Goal: Task Accomplishment & Management: Use online tool/utility

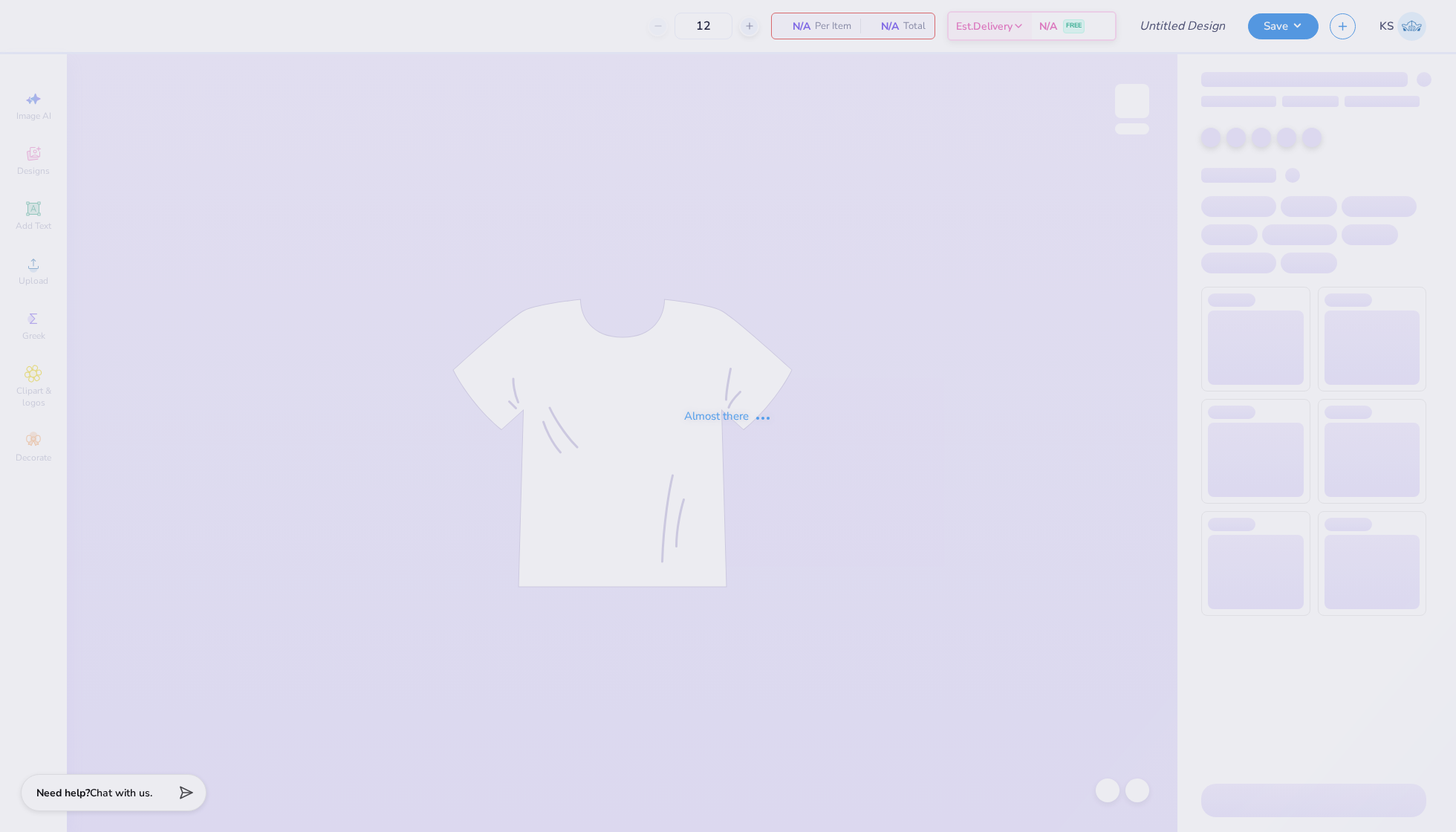
type input "PHA [DATE] Tanks"
type input "50"
type input "PHA [DATE] Tanks"
type input "50"
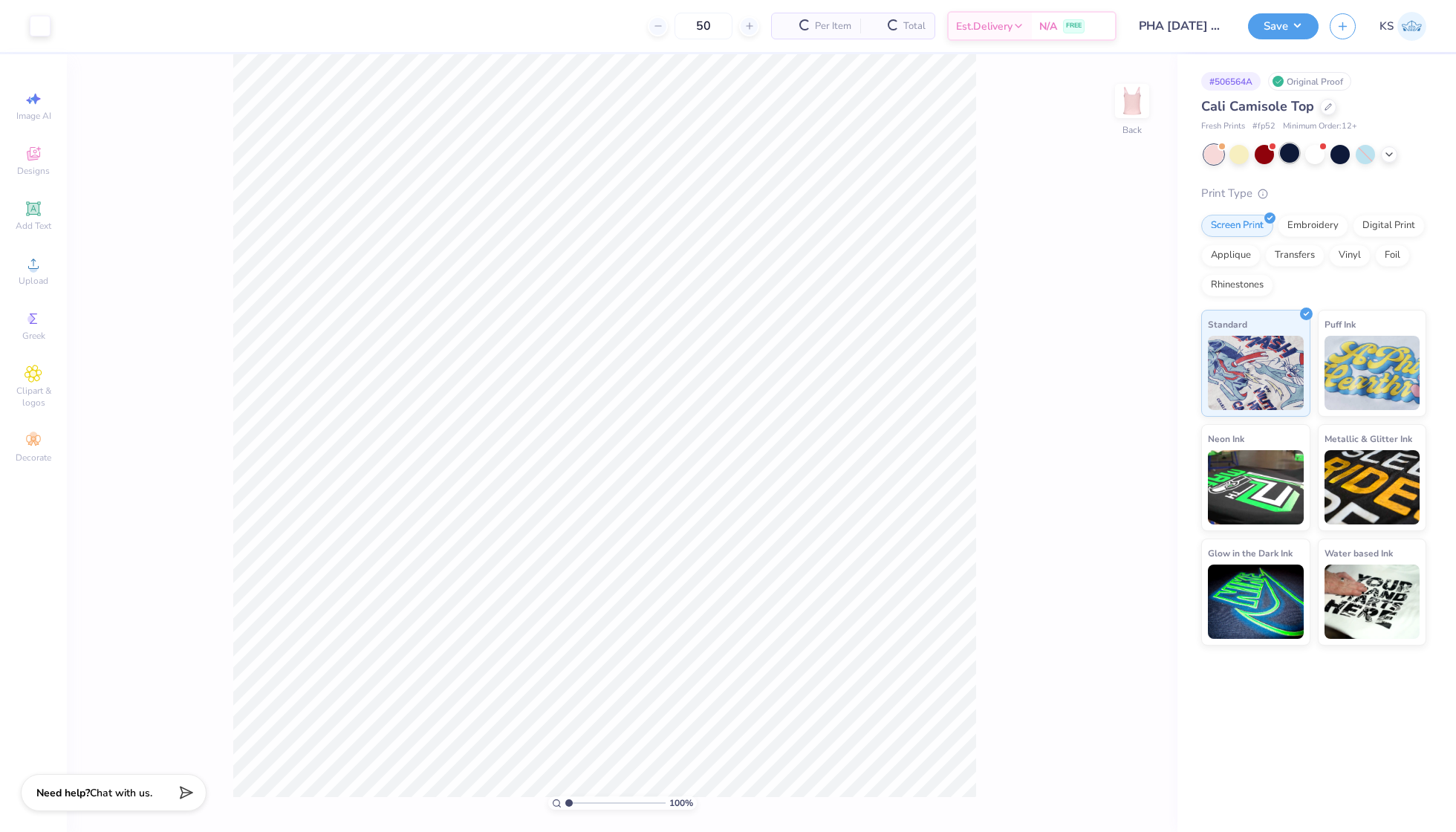
click at [1293, 153] on div at bounding box center [1289, 153] width 19 height 19
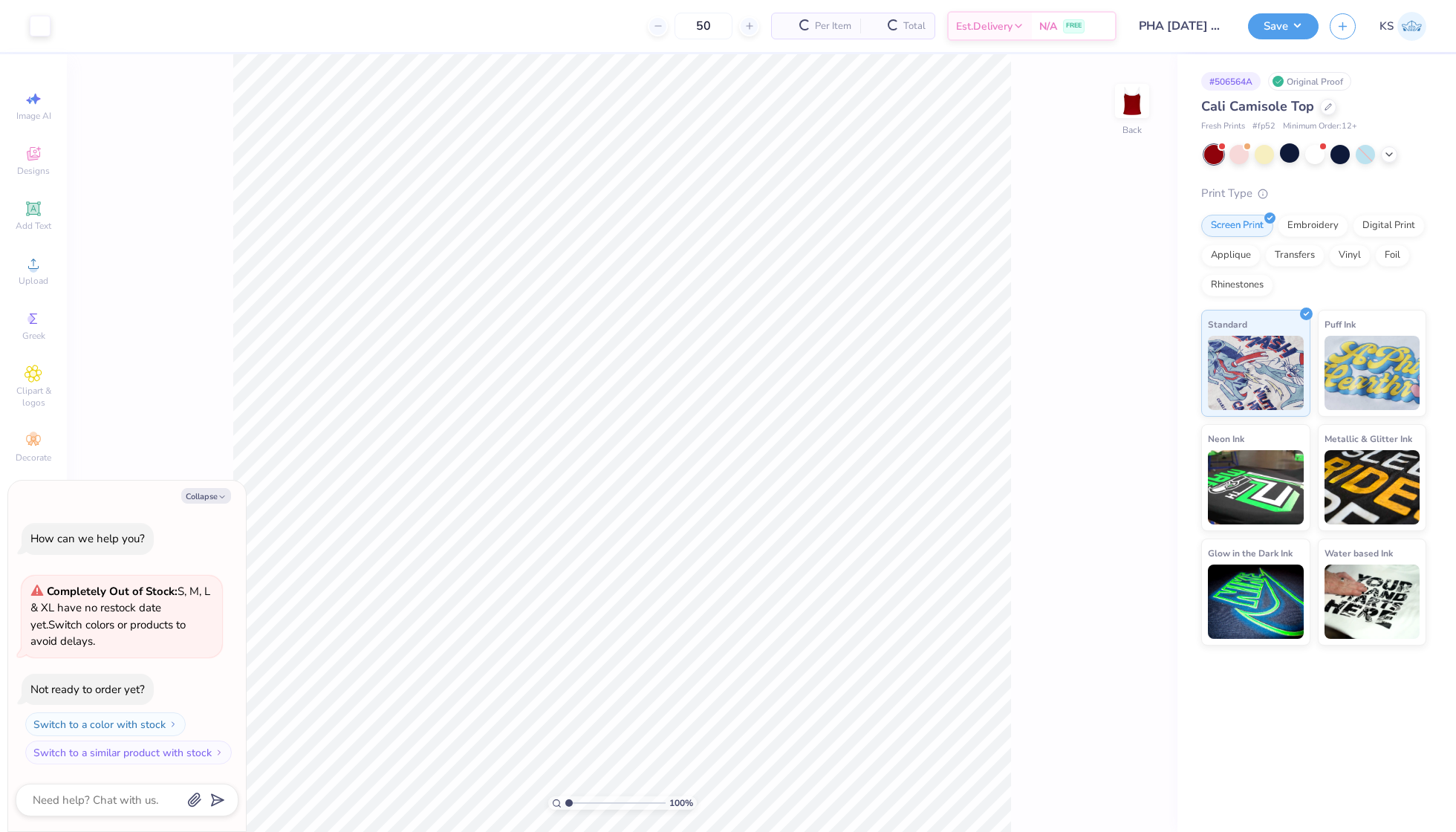
scroll to position [122, 0]
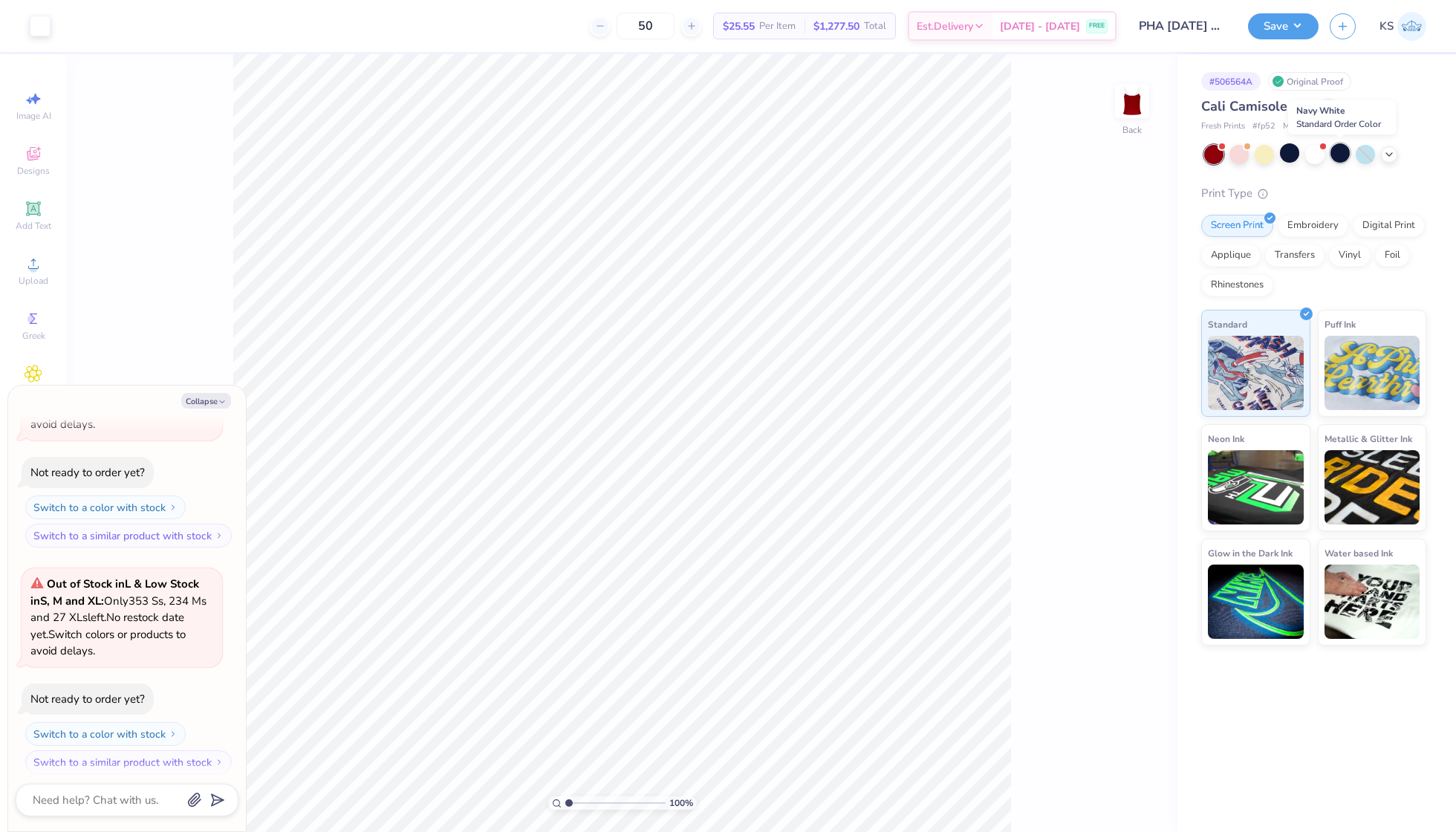
click at [1339, 157] on div at bounding box center [1340, 153] width 19 height 19
click at [205, 400] on button "Collapse" at bounding box center [206, 401] width 50 height 16
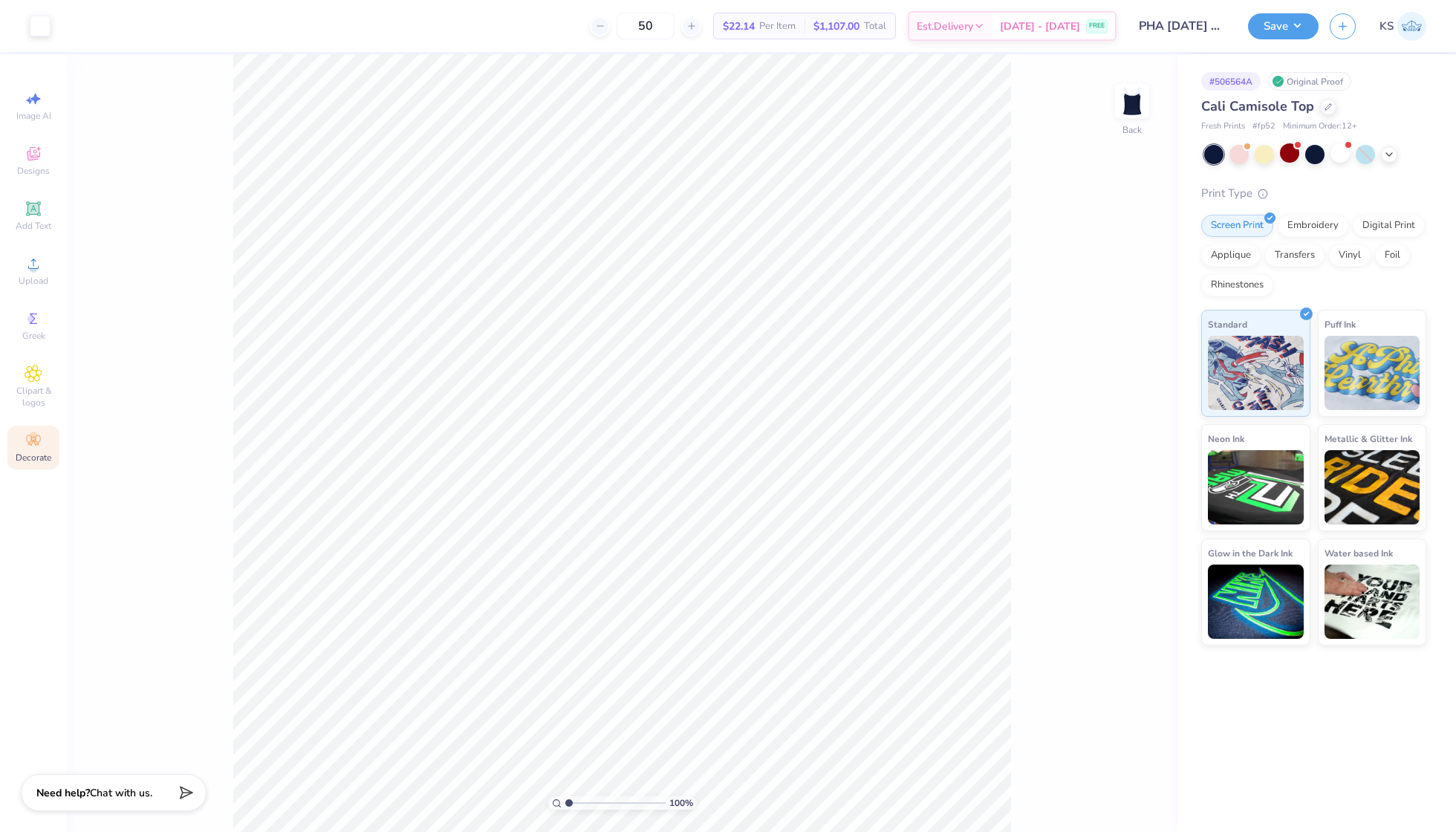
click at [43, 449] on div "Decorate" at bounding box center [34, 448] width 52 height 43
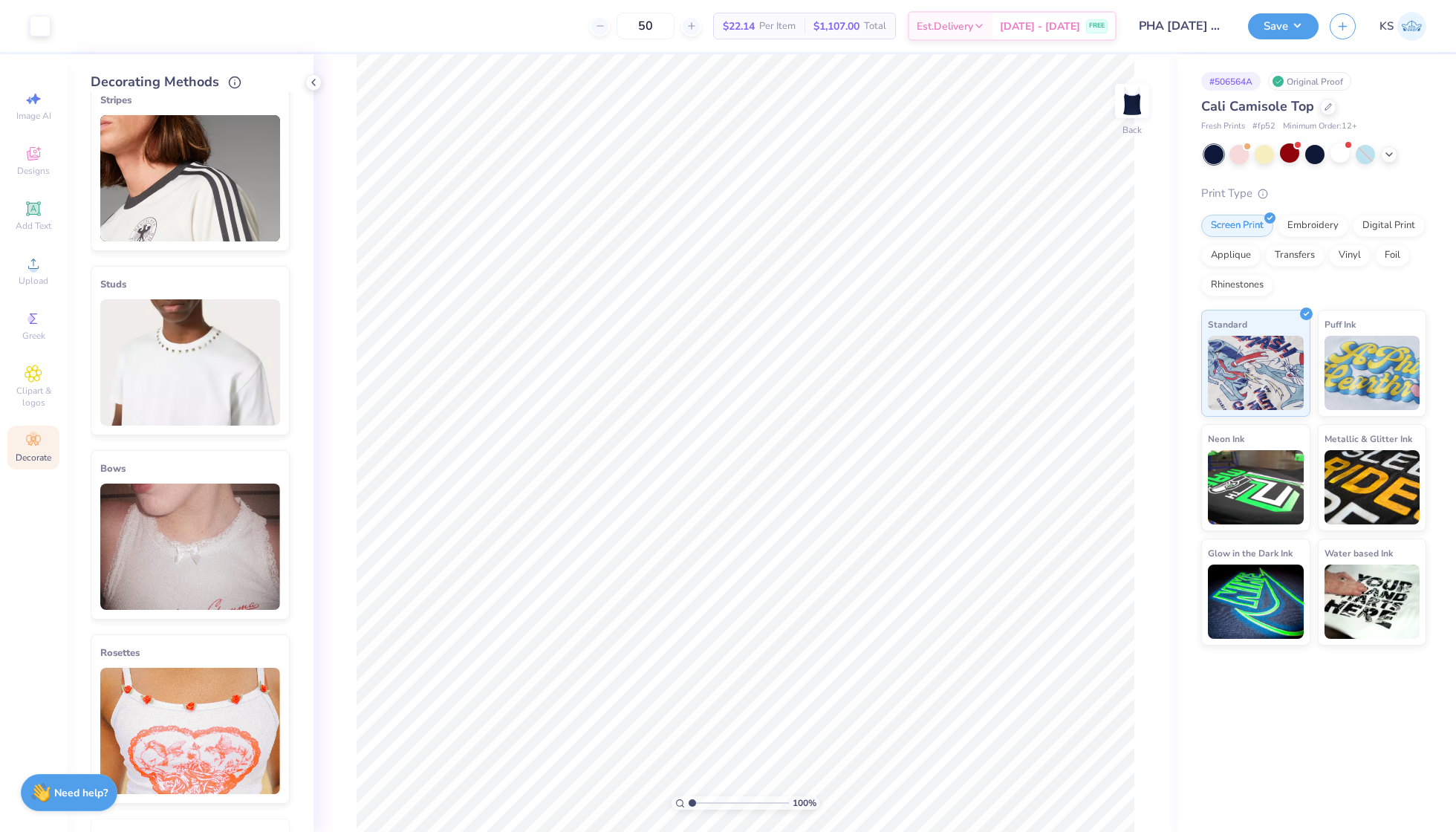
scroll to position [383, 0]
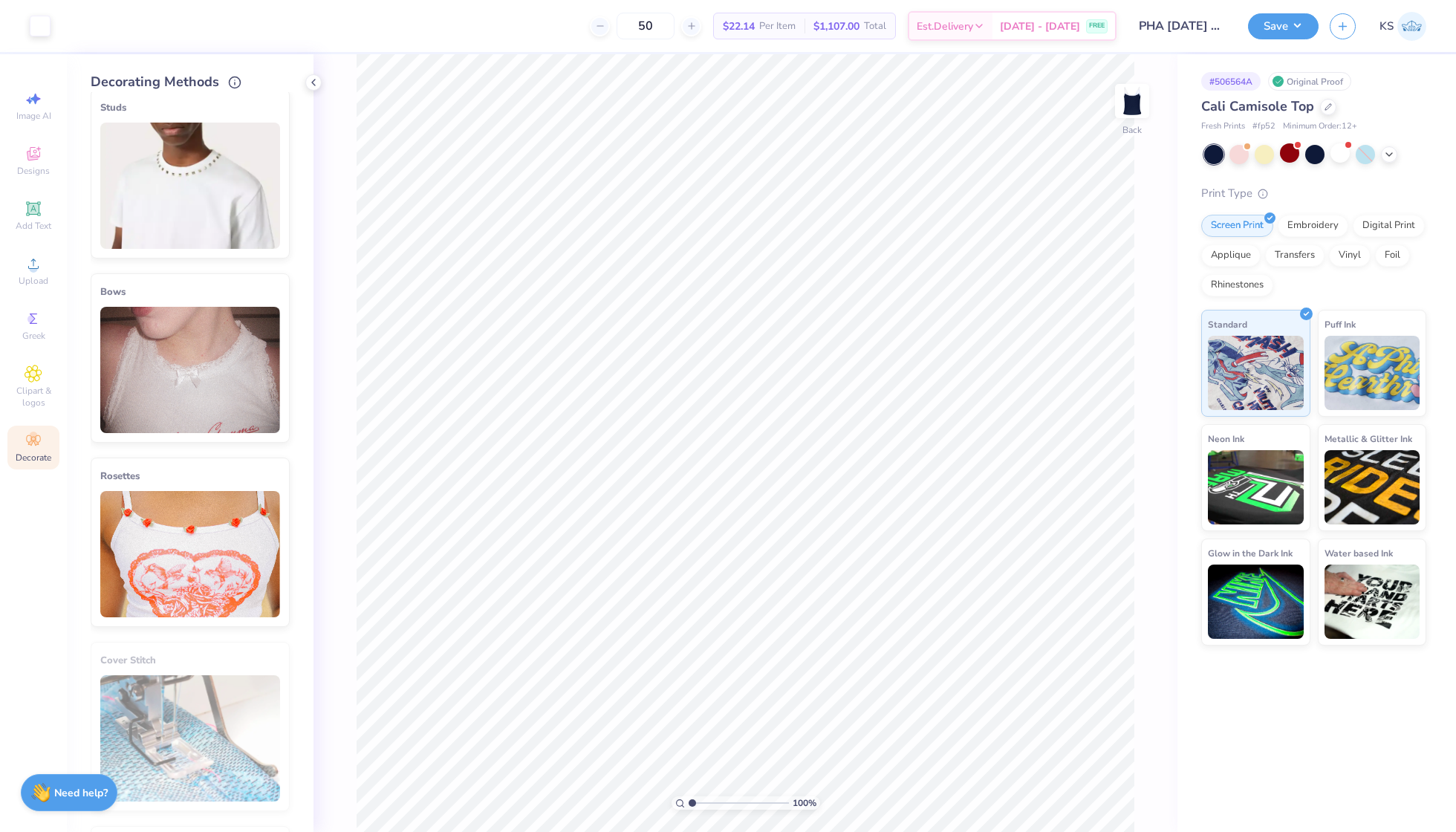
click at [217, 404] on img at bounding box center [189, 369] width 180 height 126
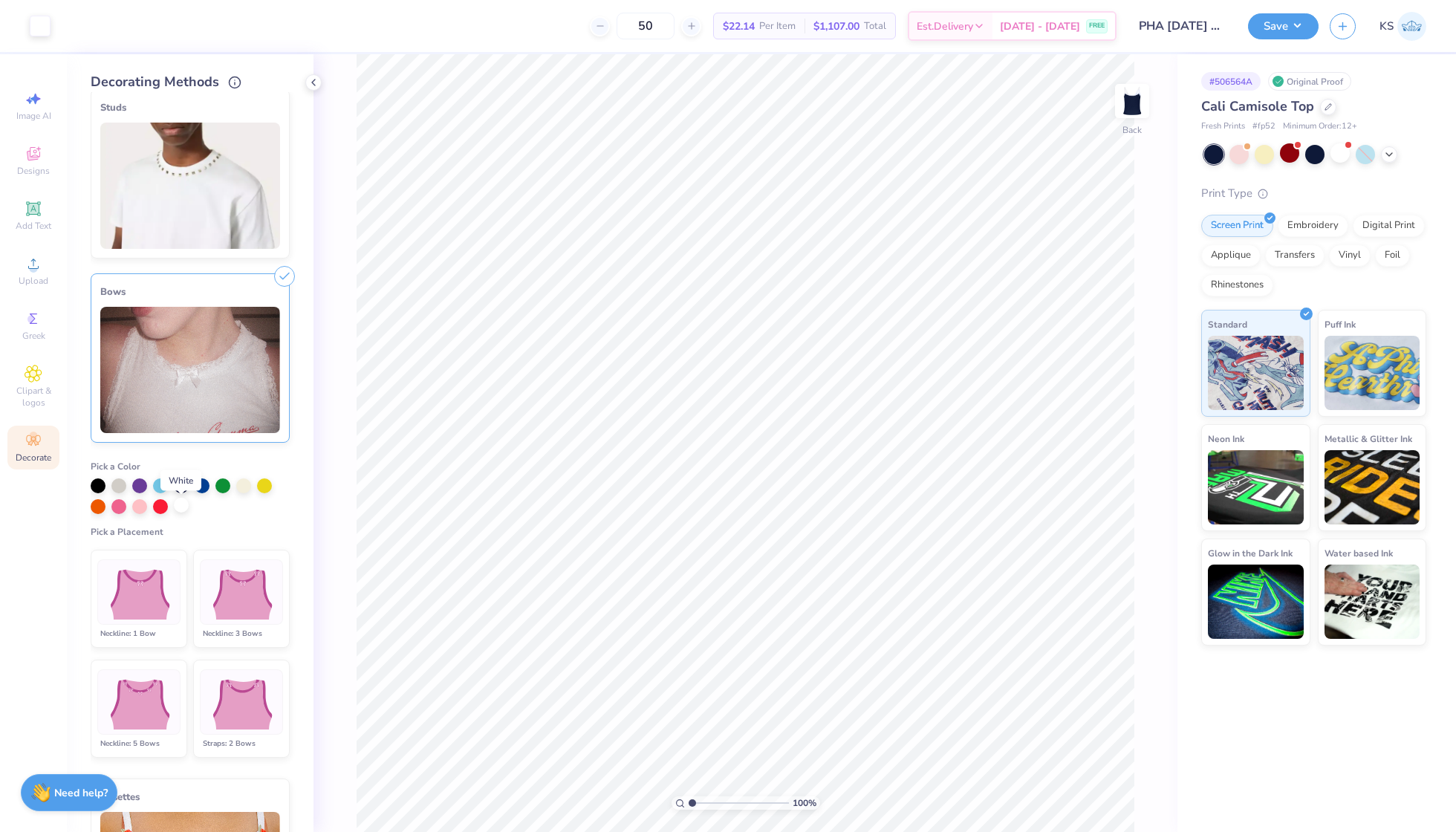
click at [182, 509] on div at bounding box center [181, 505] width 15 height 15
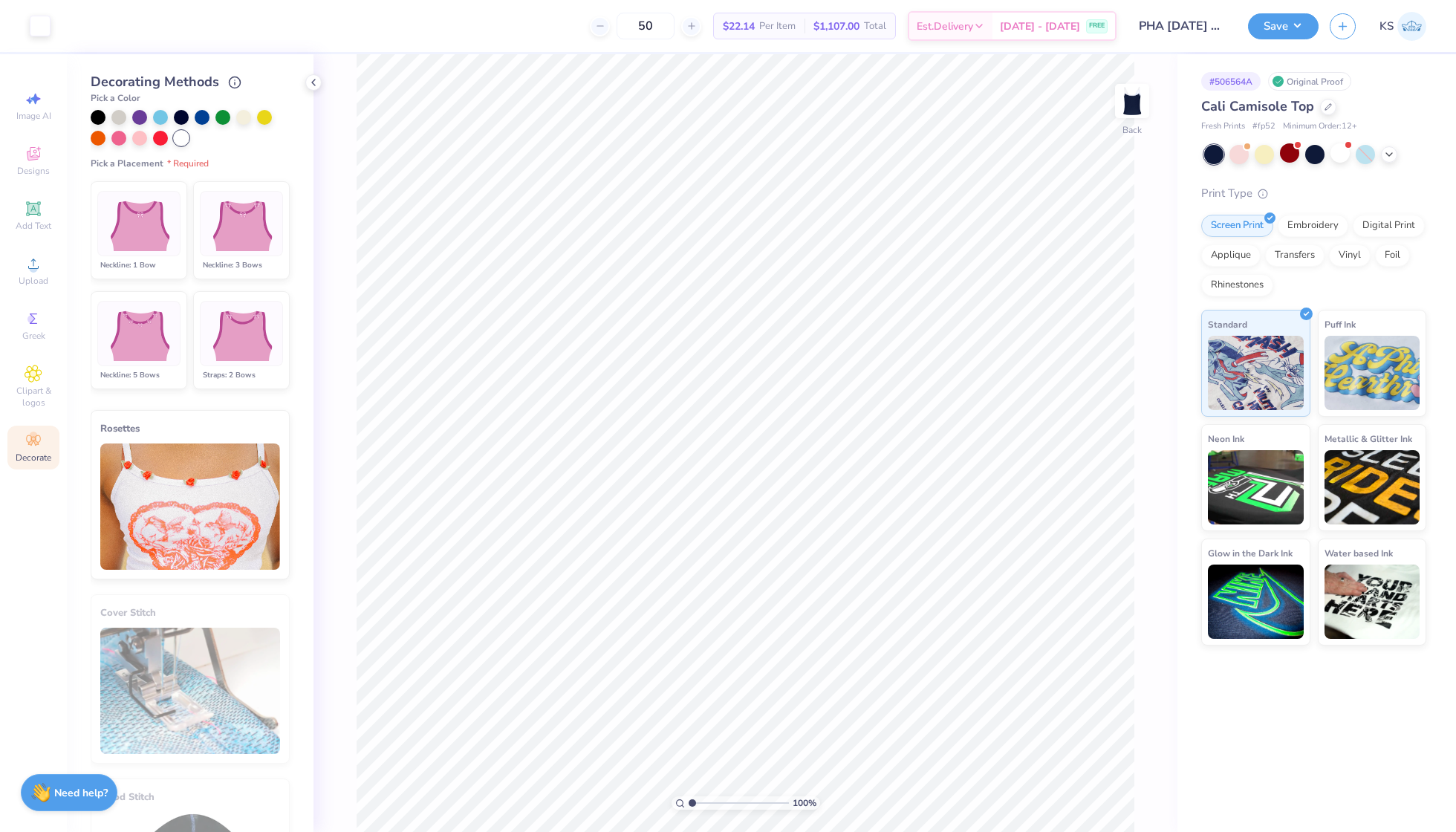
click at [146, 236] on img at bounding box center [138, 224] width 74 height 56
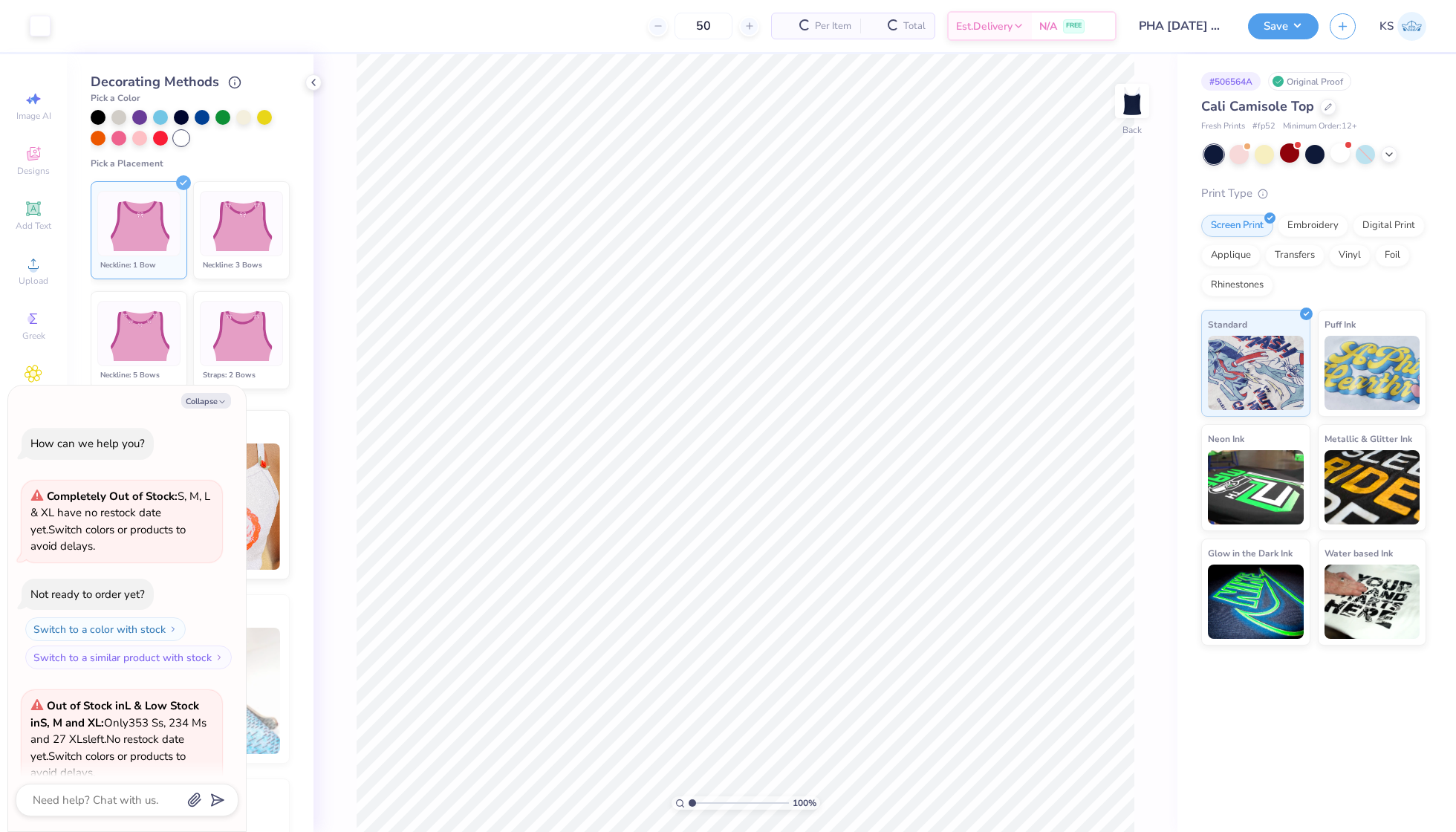
scroll to position [224, 0]
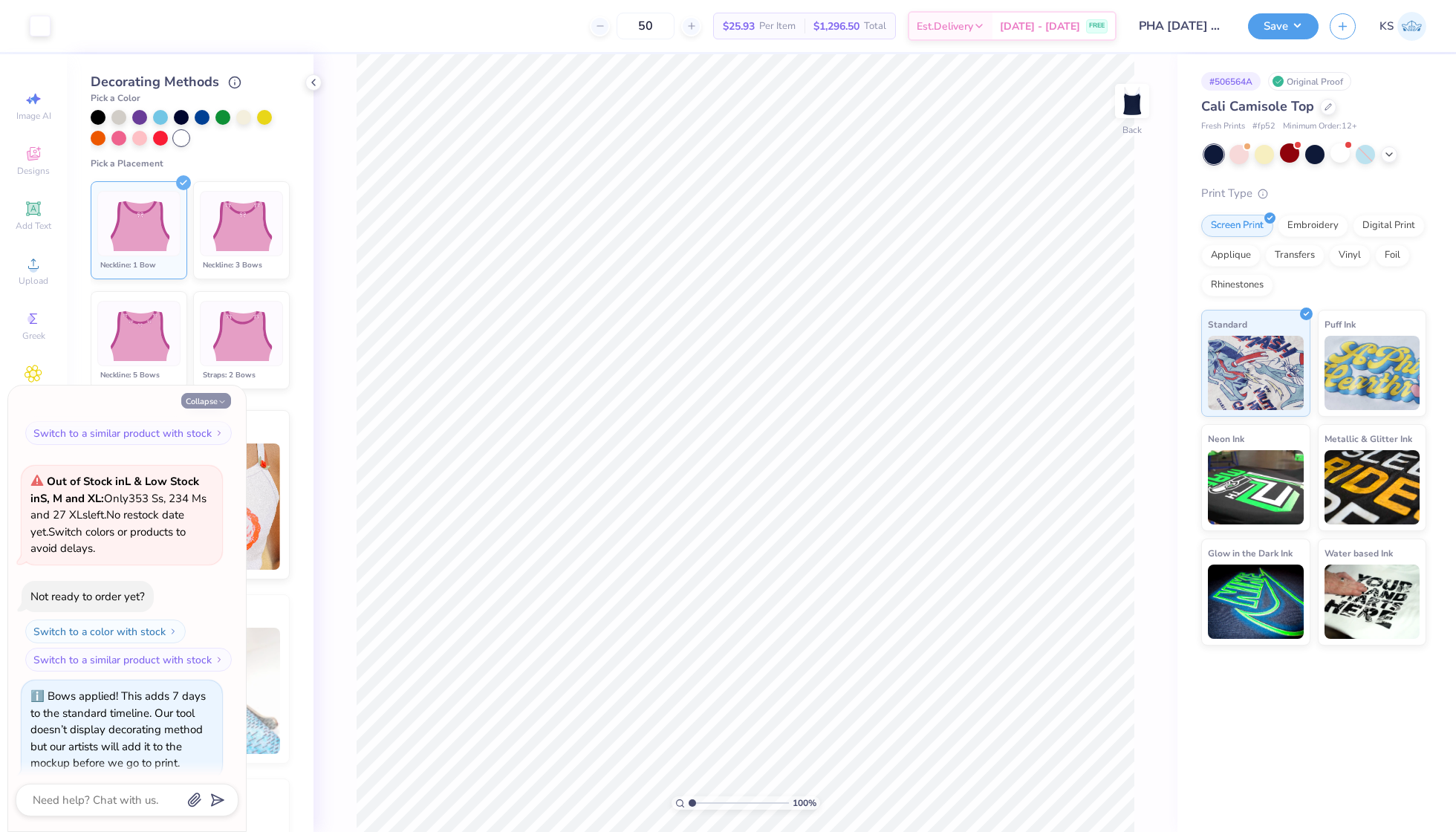
click at [217, 400] on icon "button" at bounding box center [222, 402] width 9 height 9
type textarea "x"
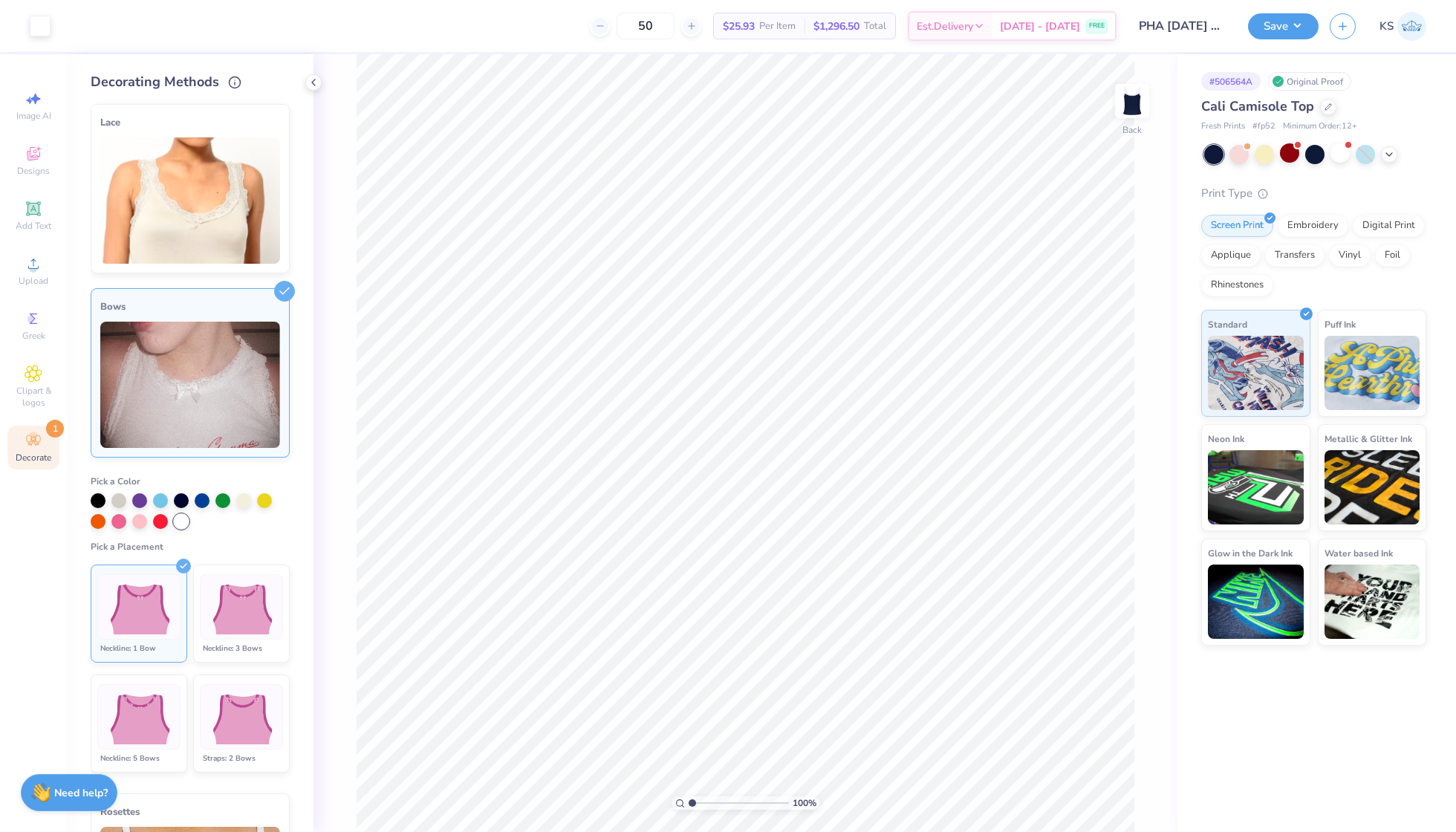
scroll to position [0, 0]
click at [319, 82] on icon at bounding box center [314, 83] width 12 height 12
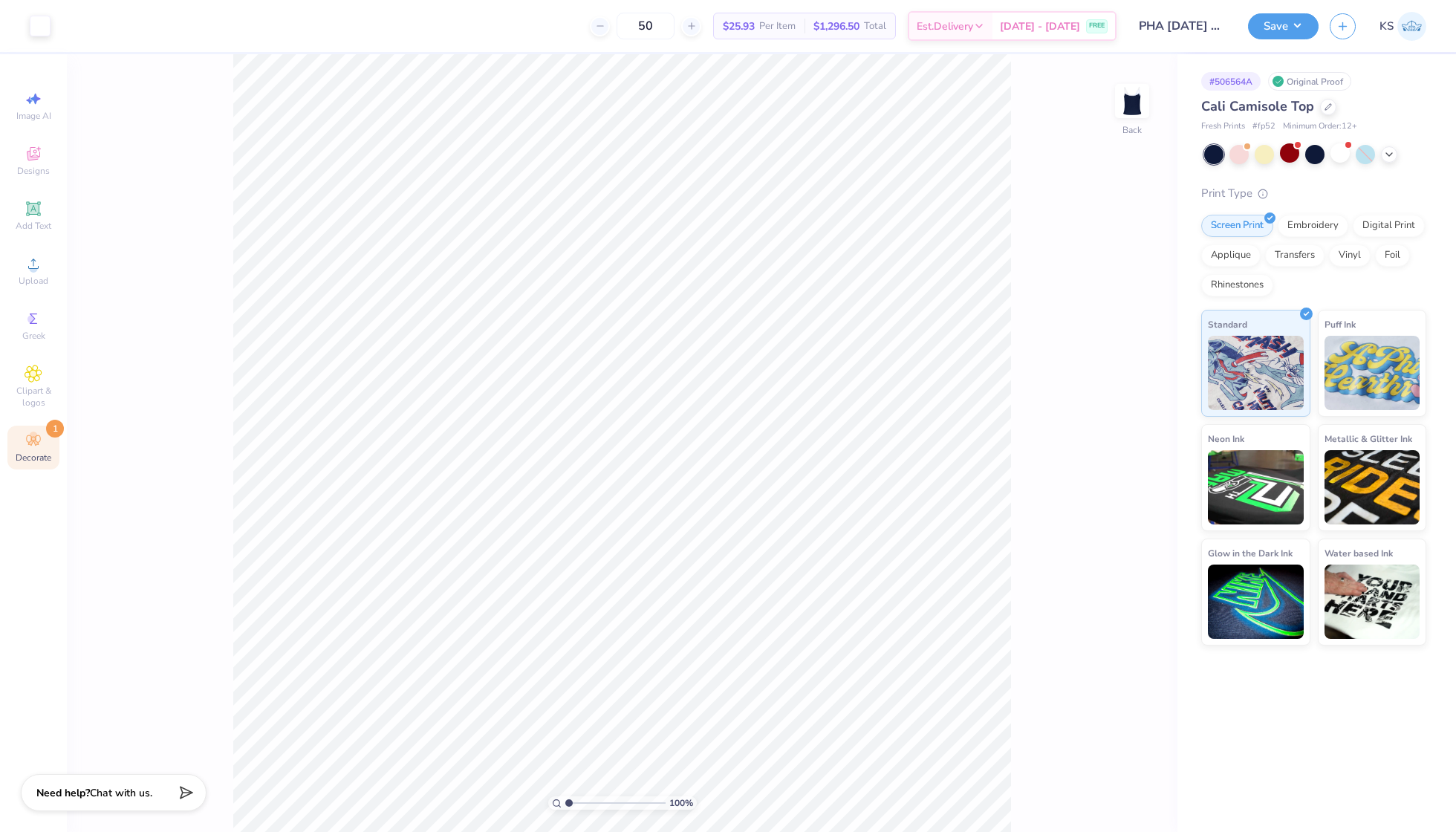
click at [44, 437] on div "Decorate 1" at bounding box center [34, 448] width 52 height 43
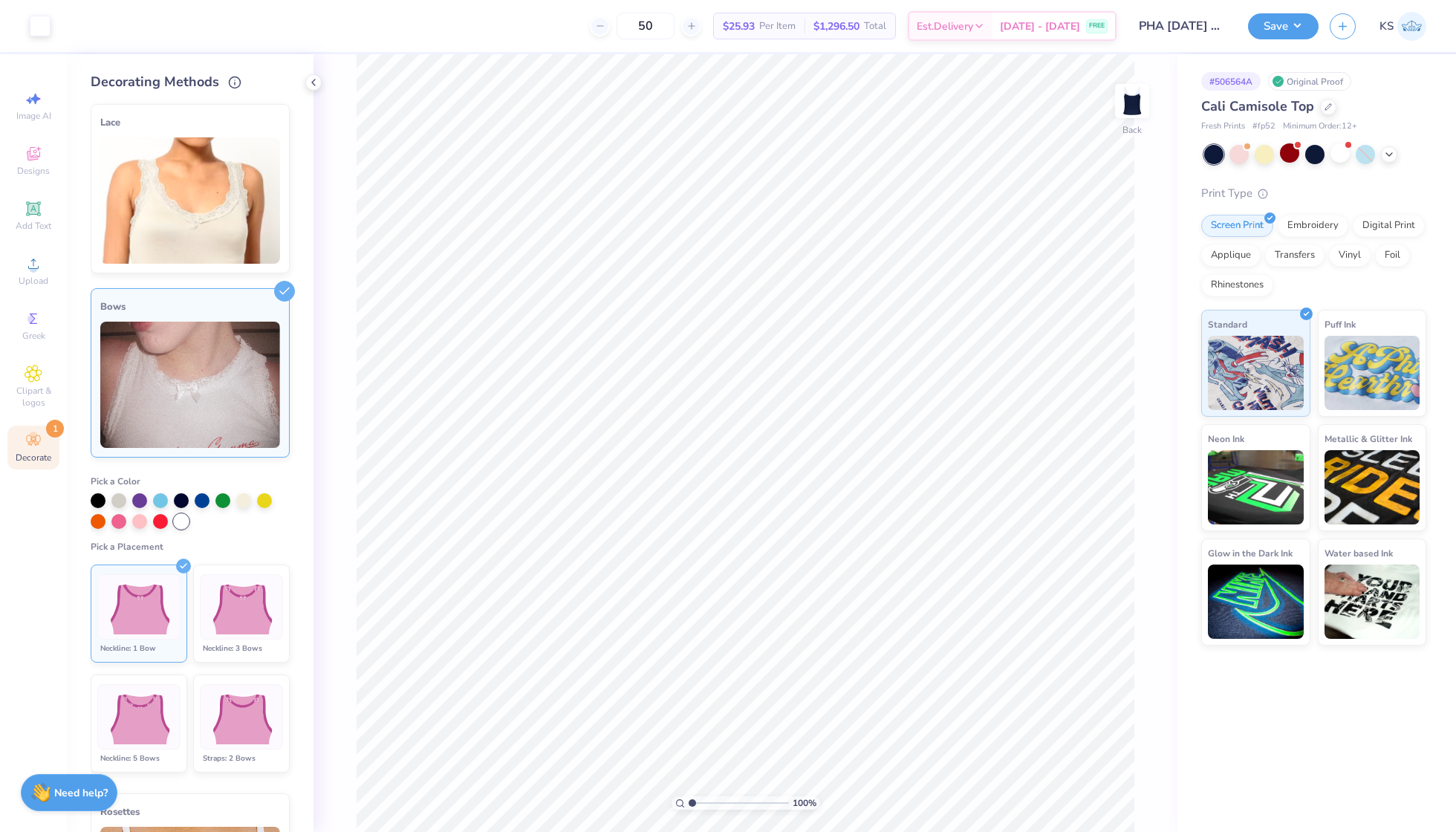
click at [156, 625] on img at bounding box center [138, 608] width 74 height 56
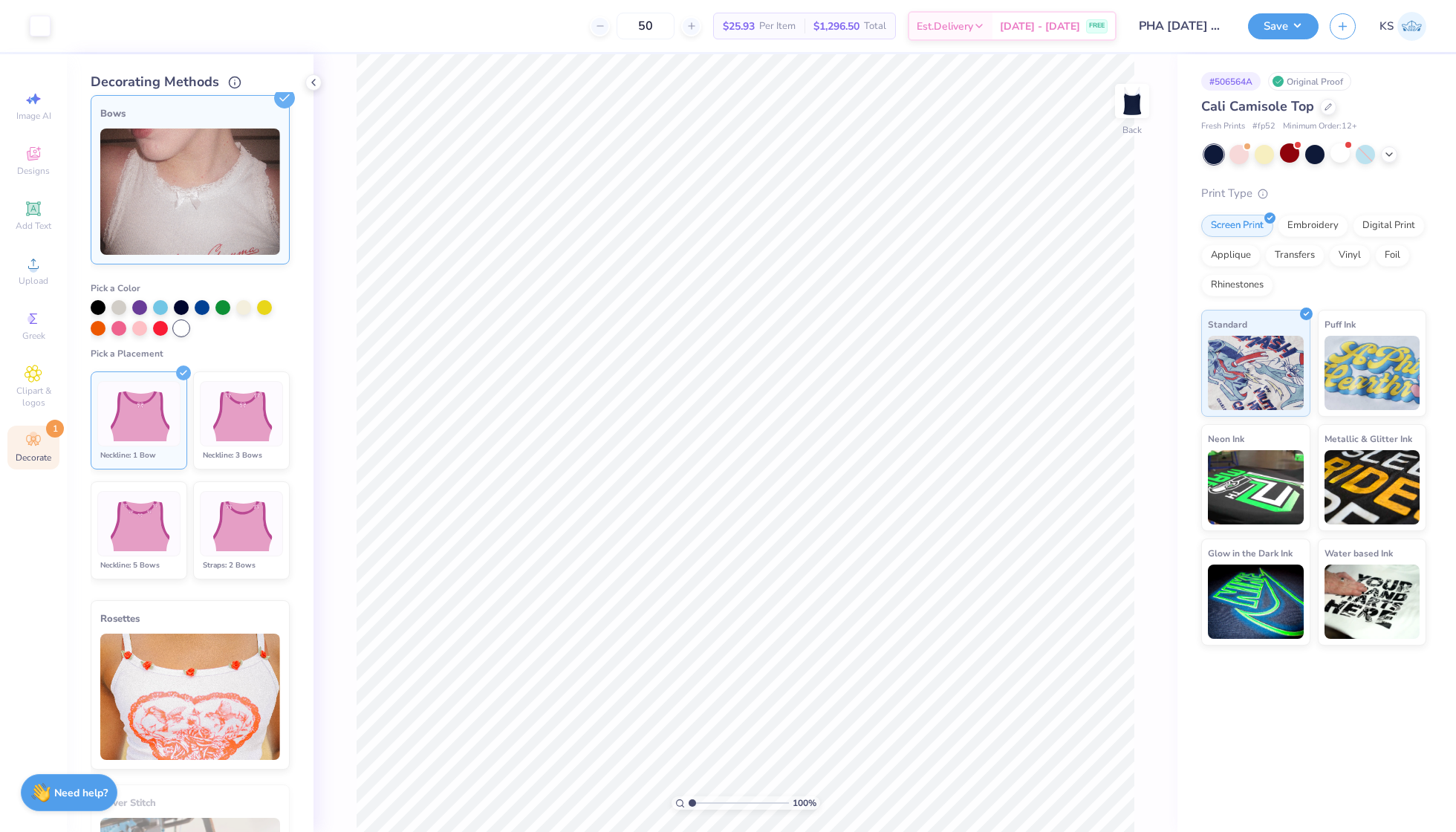
scroll to position [201, 0]
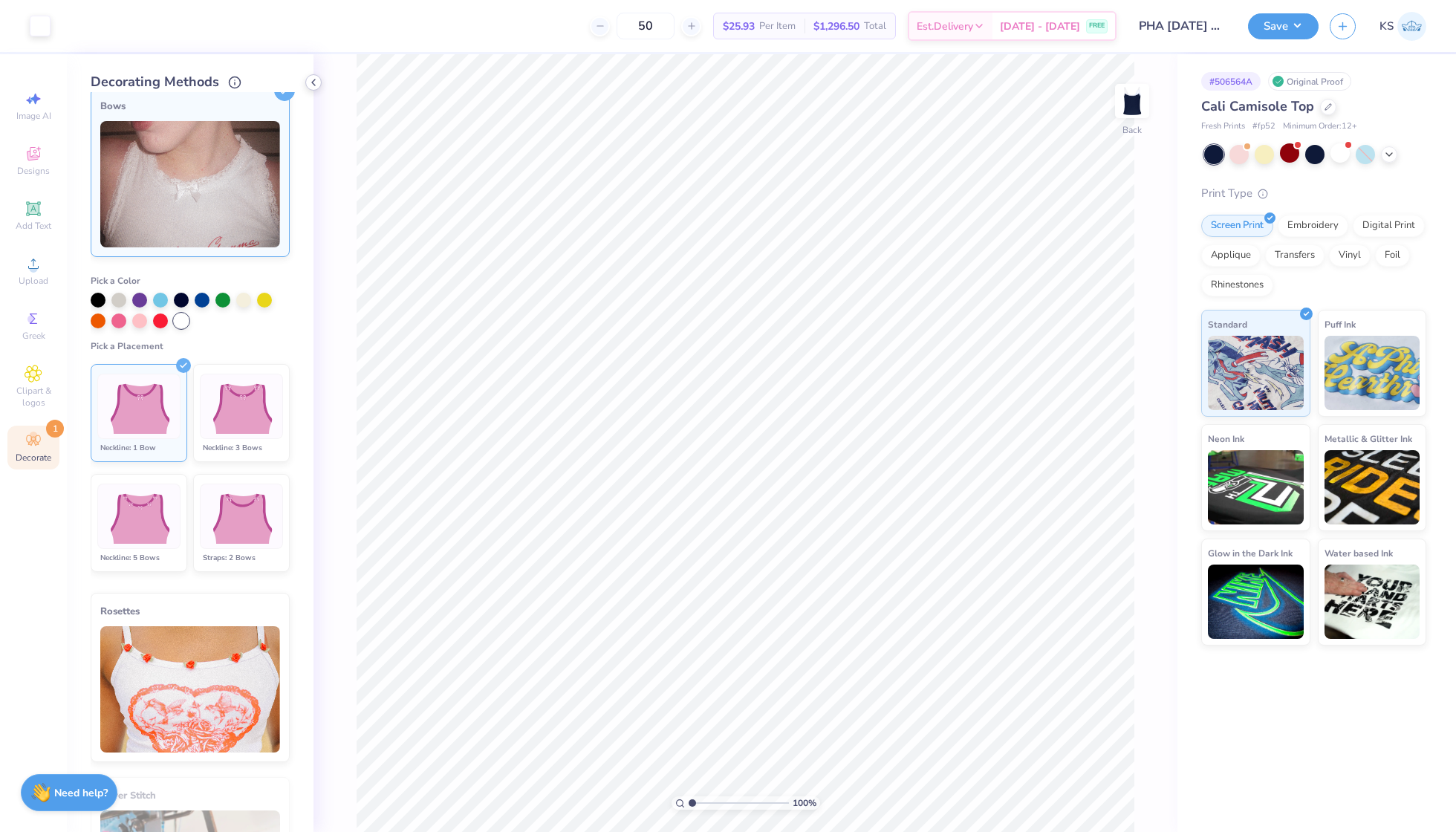
click at [314, 78] on icon at bounding box center [314, 83] width 12 height 12
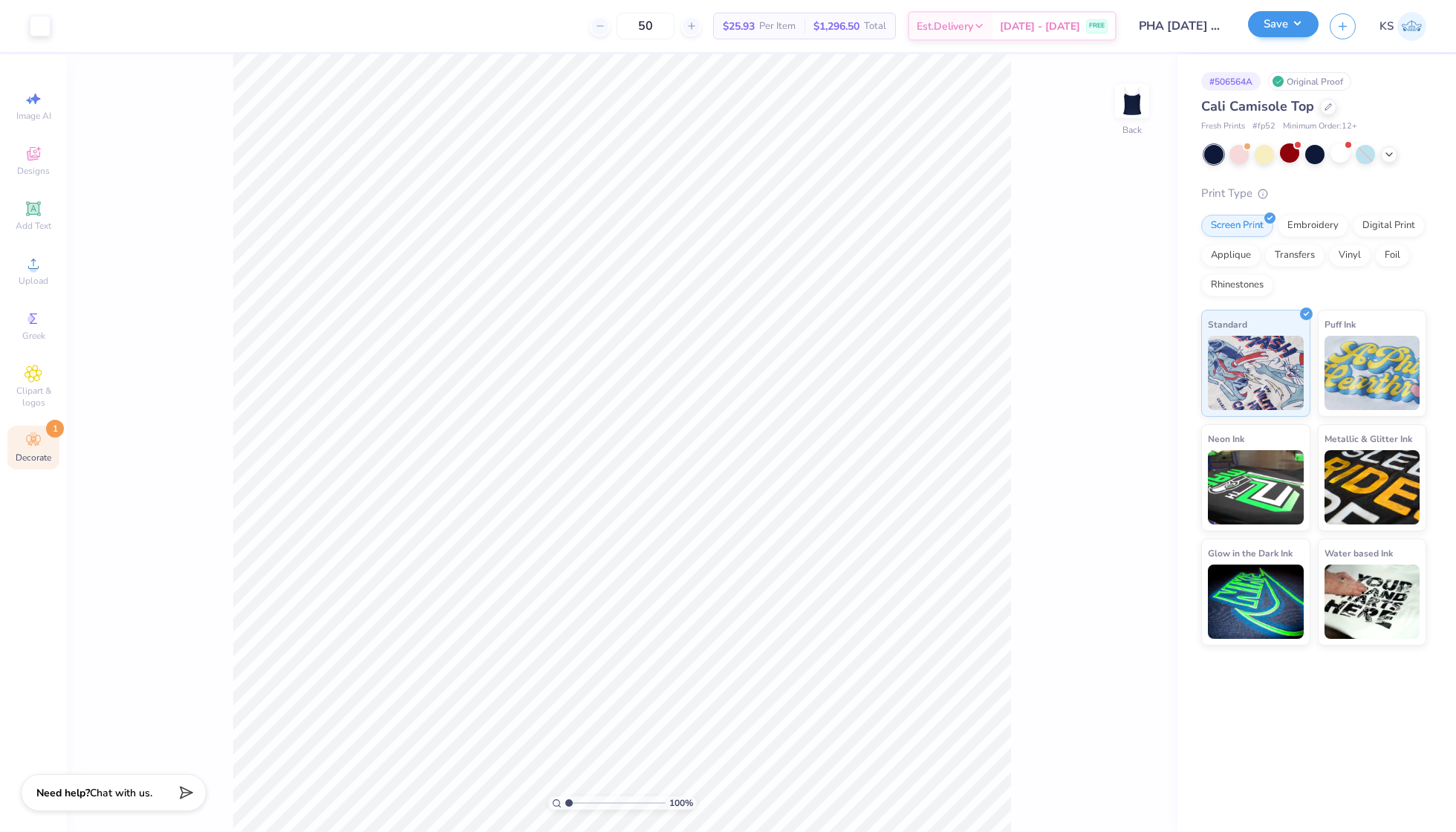
click at [1282, 28] on button "Save" at bounding box center [1283, 24] width 70 height 26
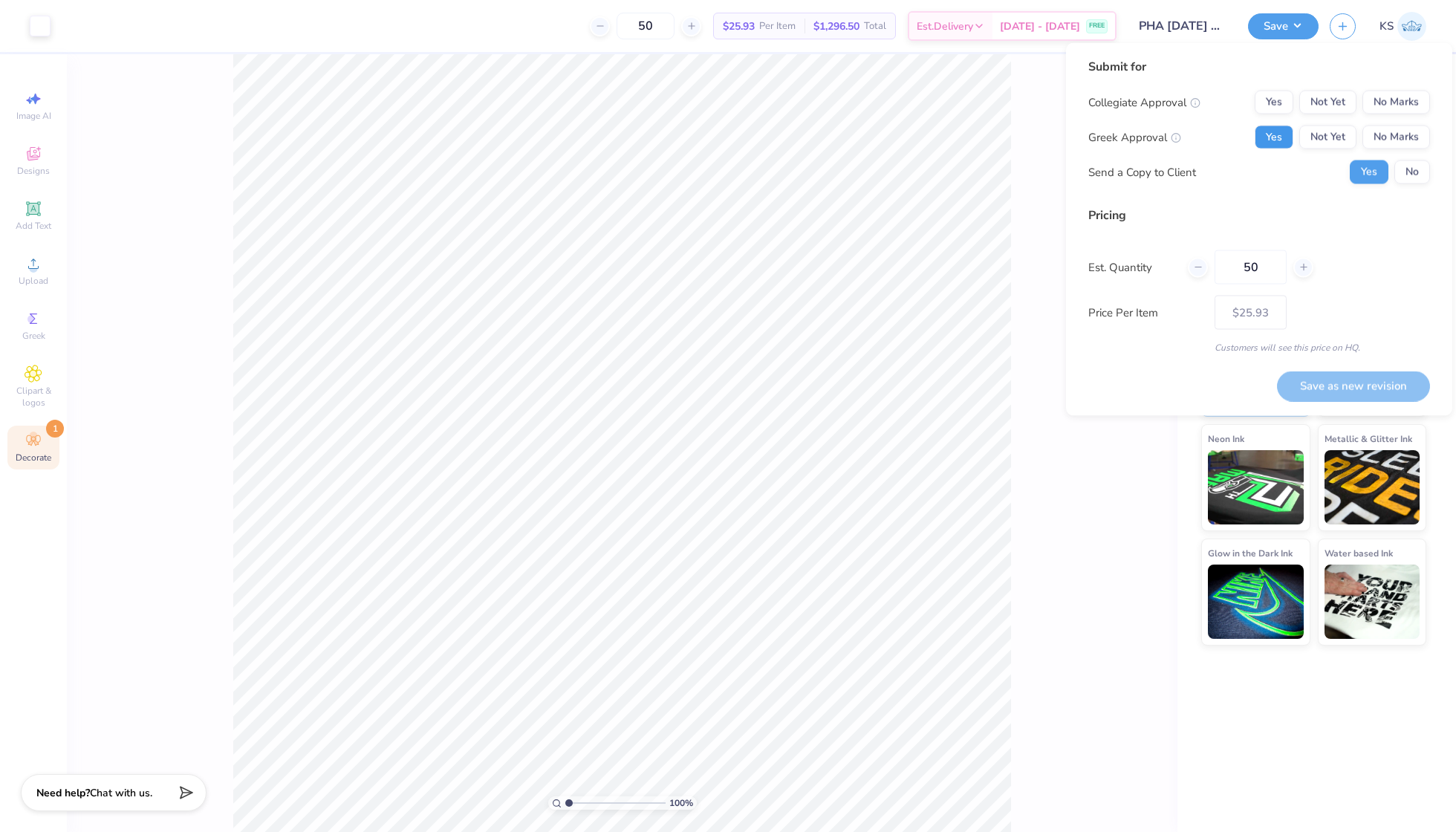
click at [1284, 140] on button "Yes" at bounding box center [1273, 136] width 38 height 23
click at [1413, 95] on button "No Marks" at bounding box center [1396, 102] width 68 height 23
click at [1324, 387] on button "Save as new revision" at bounding box center [1353, 385] width 153 height 30
click at [1414, 172] on button "No" at bounding box center [1412, 172] width 36 height 23
click at [1418, 176] on button "No" at bounding box center [1412, 172] width 36 height 23
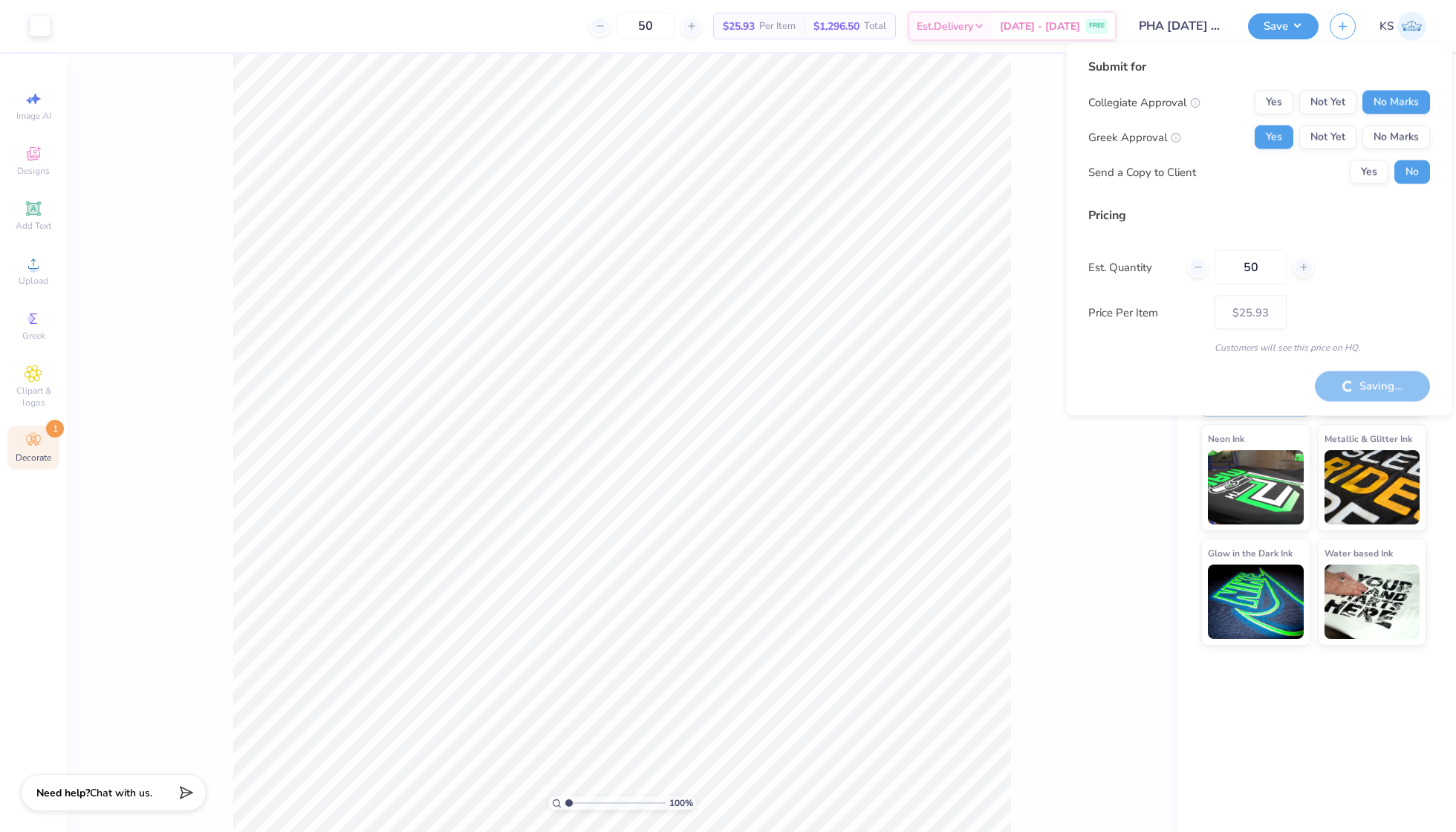
click at [1366, 396] on div "Saving..." at bounding box center [1373, 385] width 115 height 30
type input "– –"
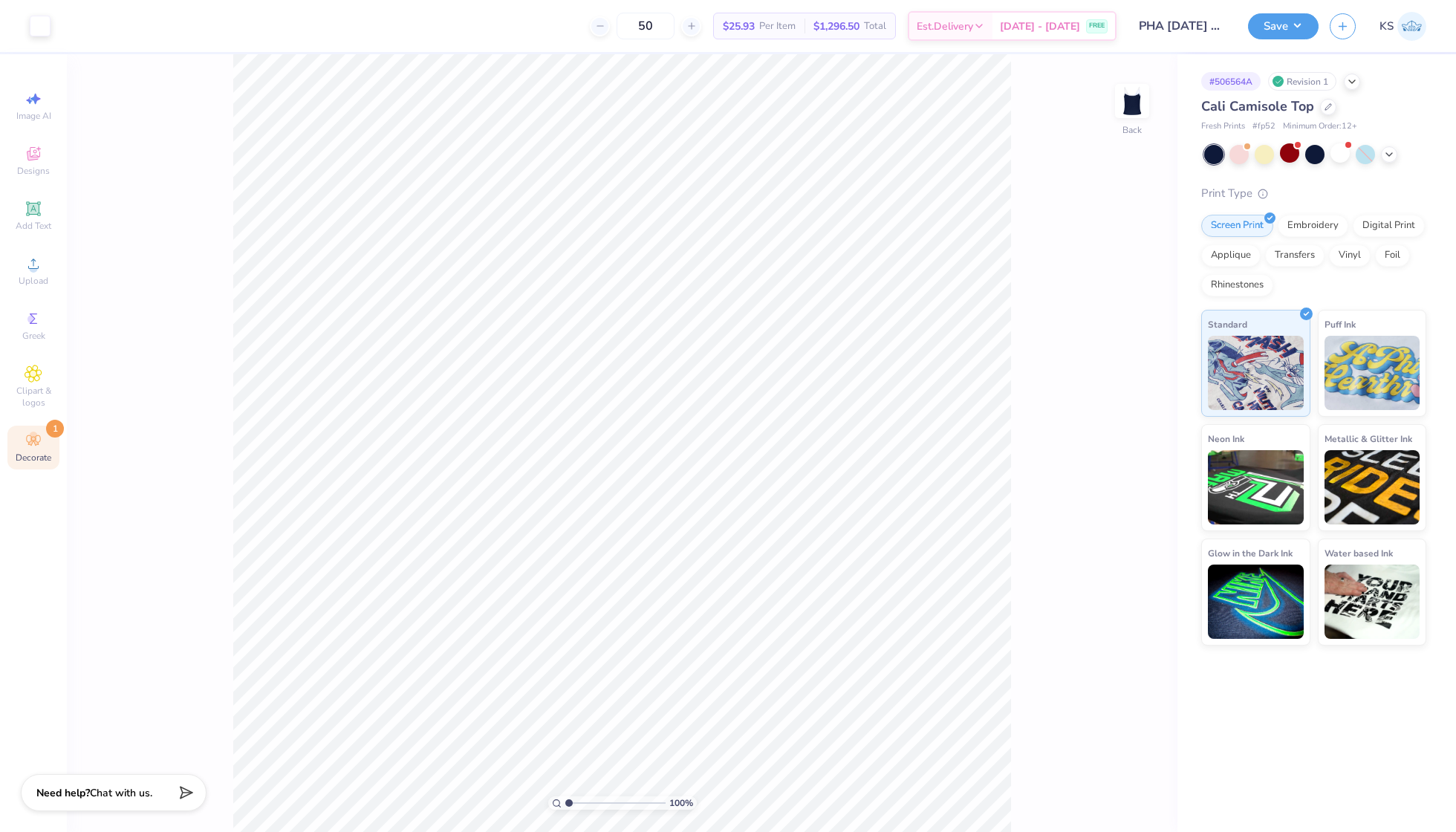
click at [1083, 243] on div "100 % Back" at bounding box center [622, 443] width 1111 height 778
click at [1074, 24] on div "Aug 31 - Sep 3 FREE" at bounding box center [1054, 28] width 123 height 27
click at [1150, 275] on div "100 % Back" at bounding box center [622, 443] width 1111 height 778
click at [1394, 155] on icon at bounding box center [1389, 153] width 12 height 12
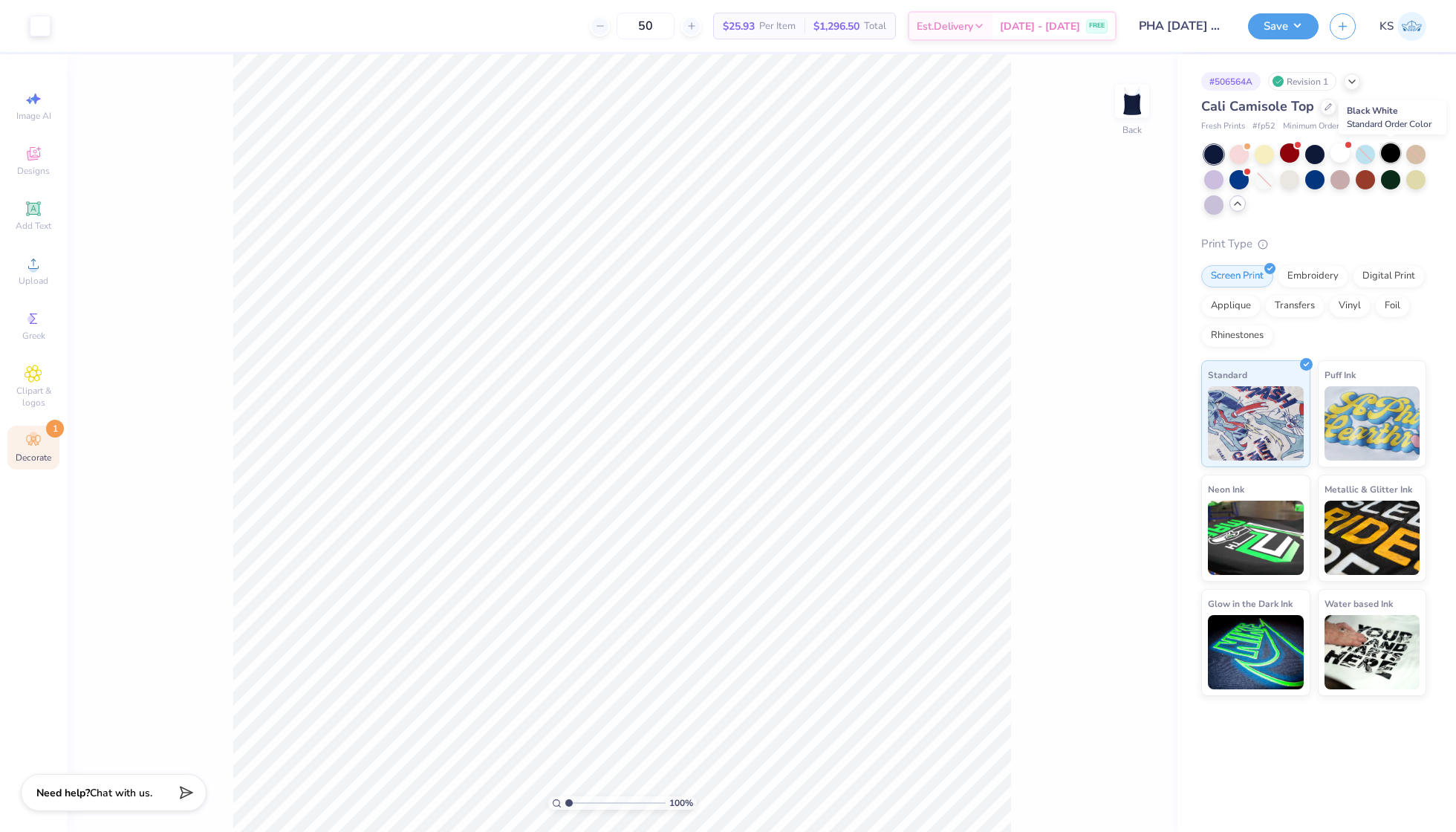
click at [1393, 156] on div at bounding box center [1391, 153] width 19 height 19
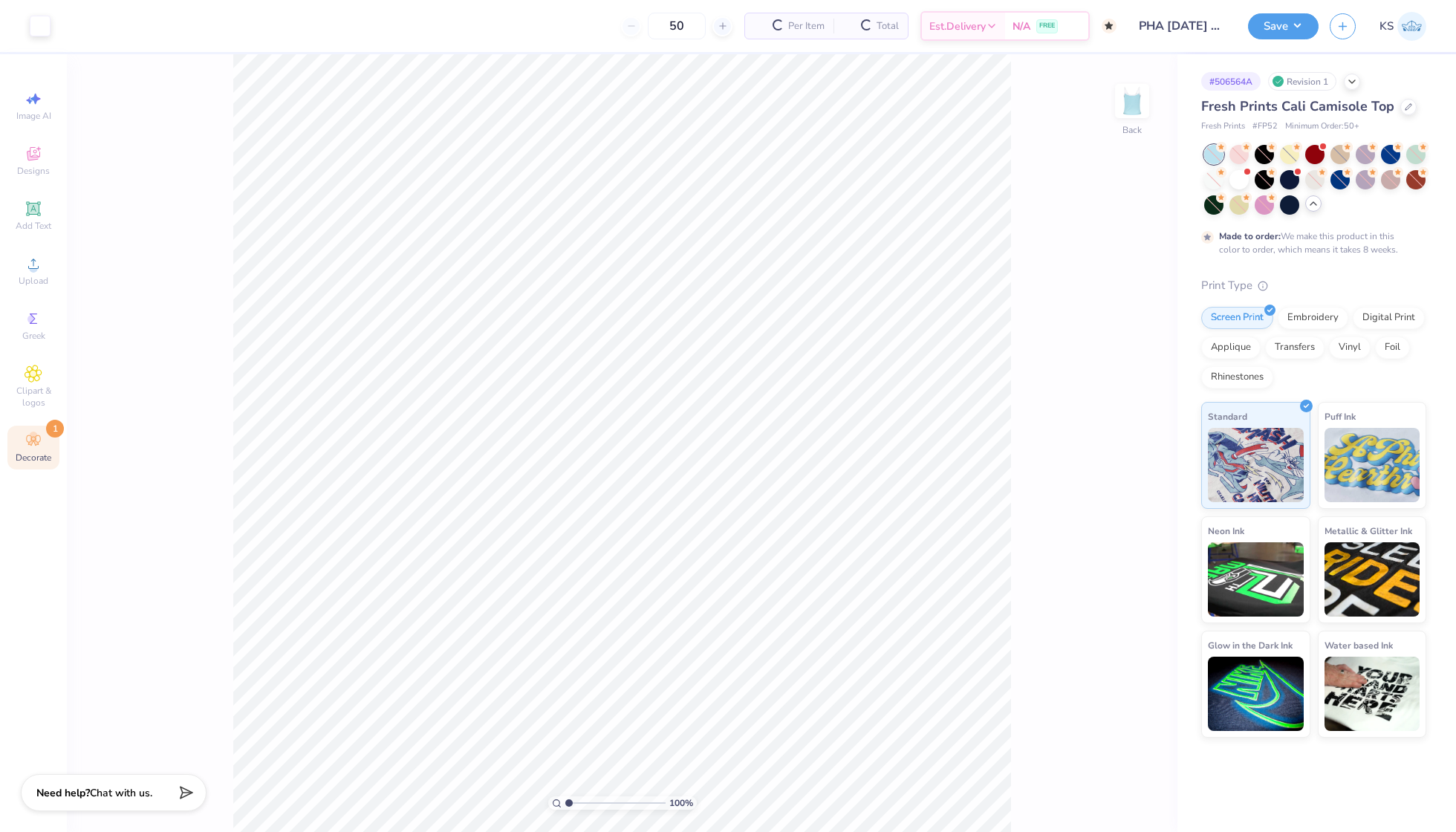
click at [1377, 208] on div at bounding box center [1315, 180] width 223 height 70
click at [1293, 178] on div at bounding box center [1289, 178] width 19 height 19
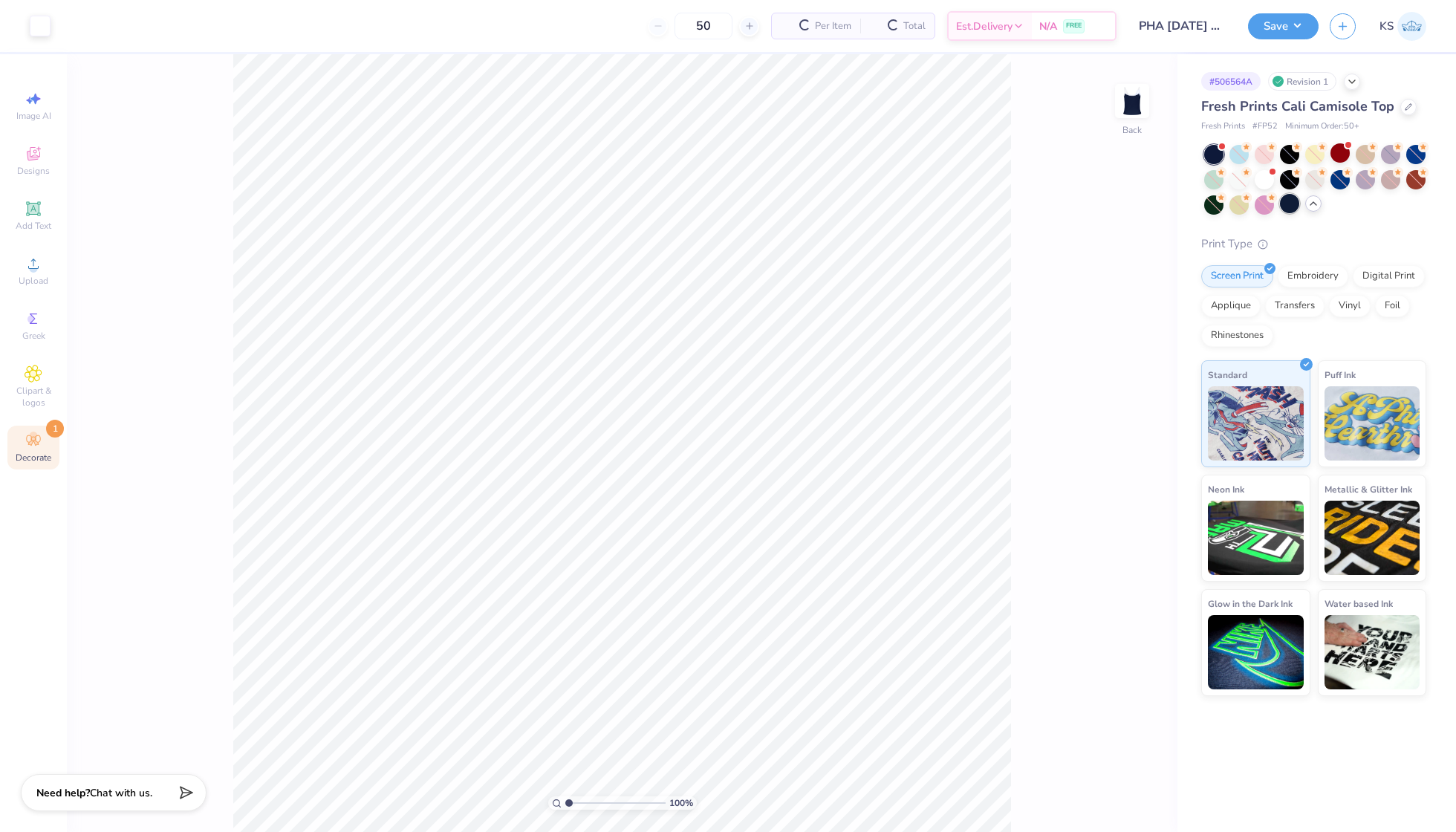
click at [1288, 174] on div at bounding box center [1289, 180] width 19 height 19
click at [1293, 207] on div at bounding box center [1289, 203] width 19 height 19
click at [1293, 207] on div at bounding box center [1289, 205] width 19 height 19
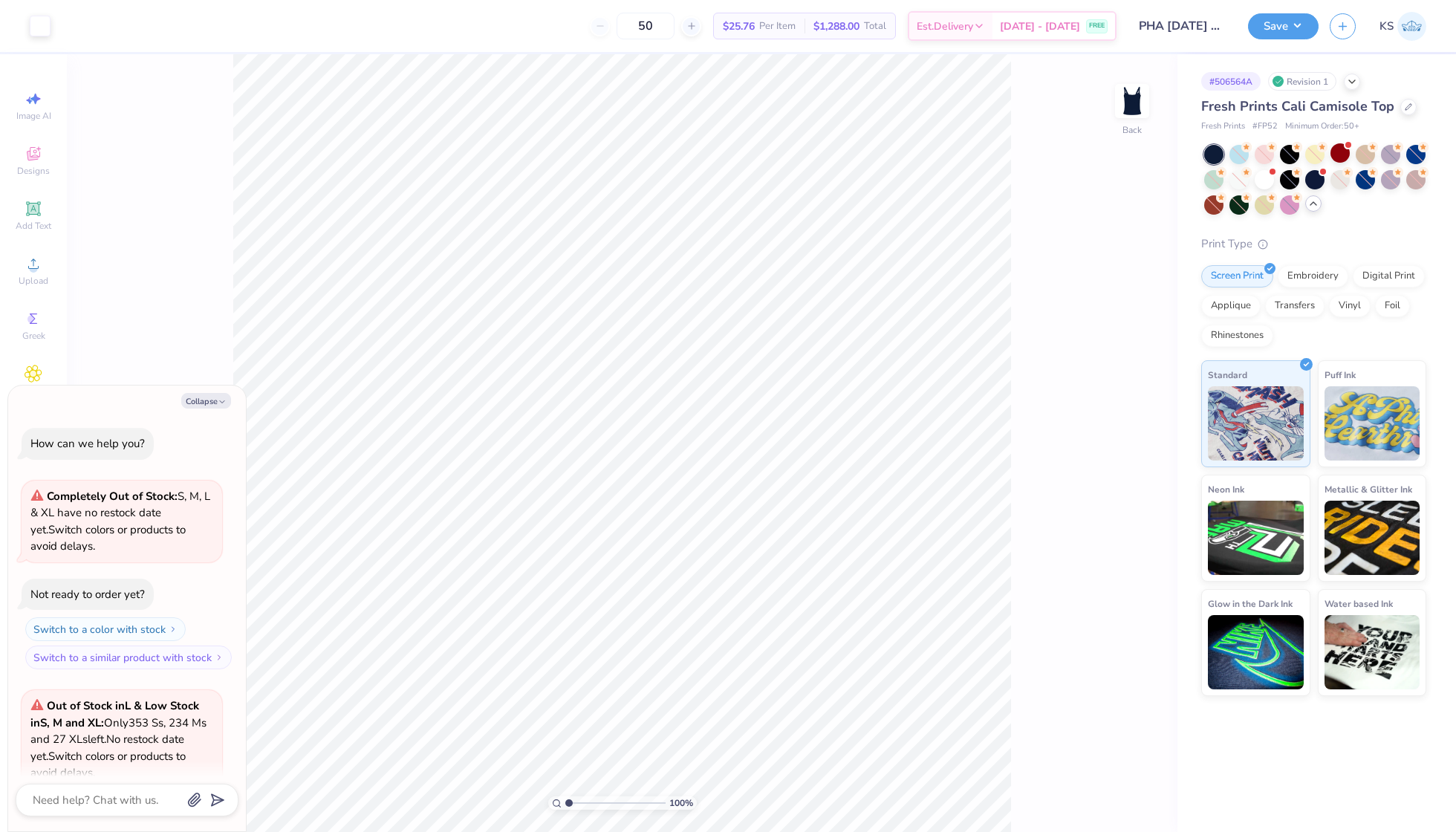
scroll to position [672, 0]
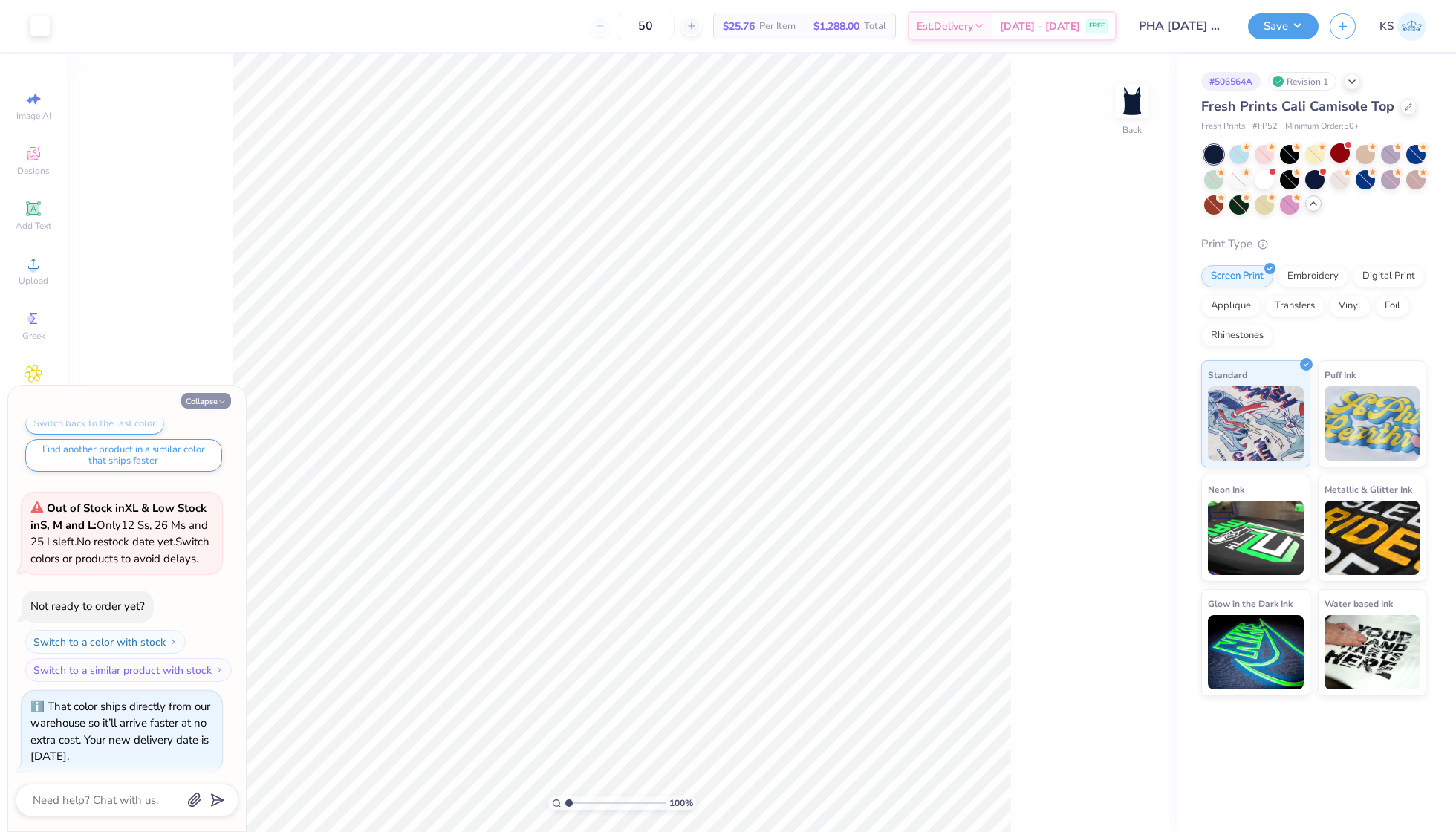
click at [220, 397] on icon "button" at bounding box center [222, 402] width 9 height 9
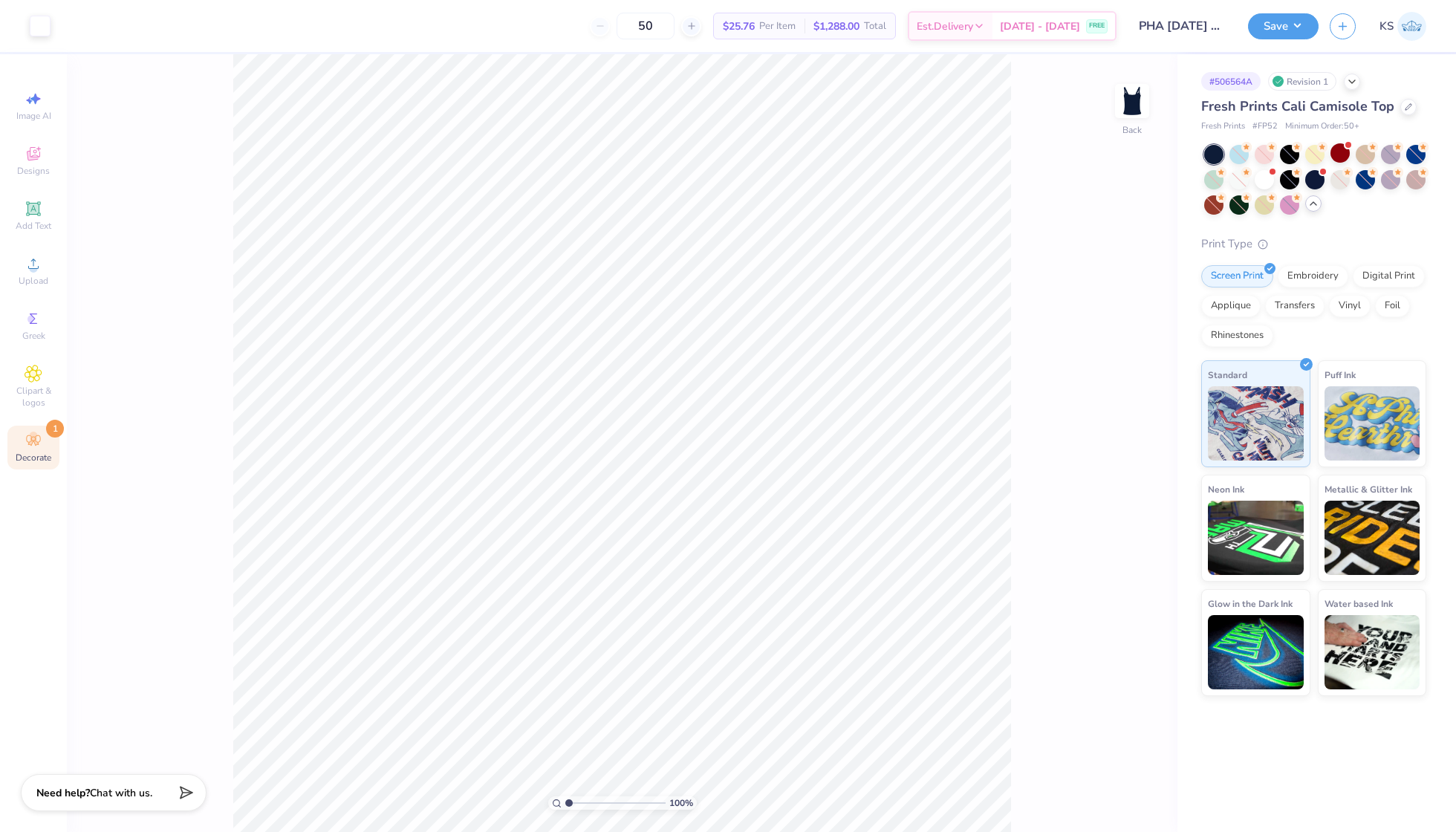
type textarea "x"
click at [1305, 22] on button "Save" at bounding box center [1283, 24] width 70 height 26
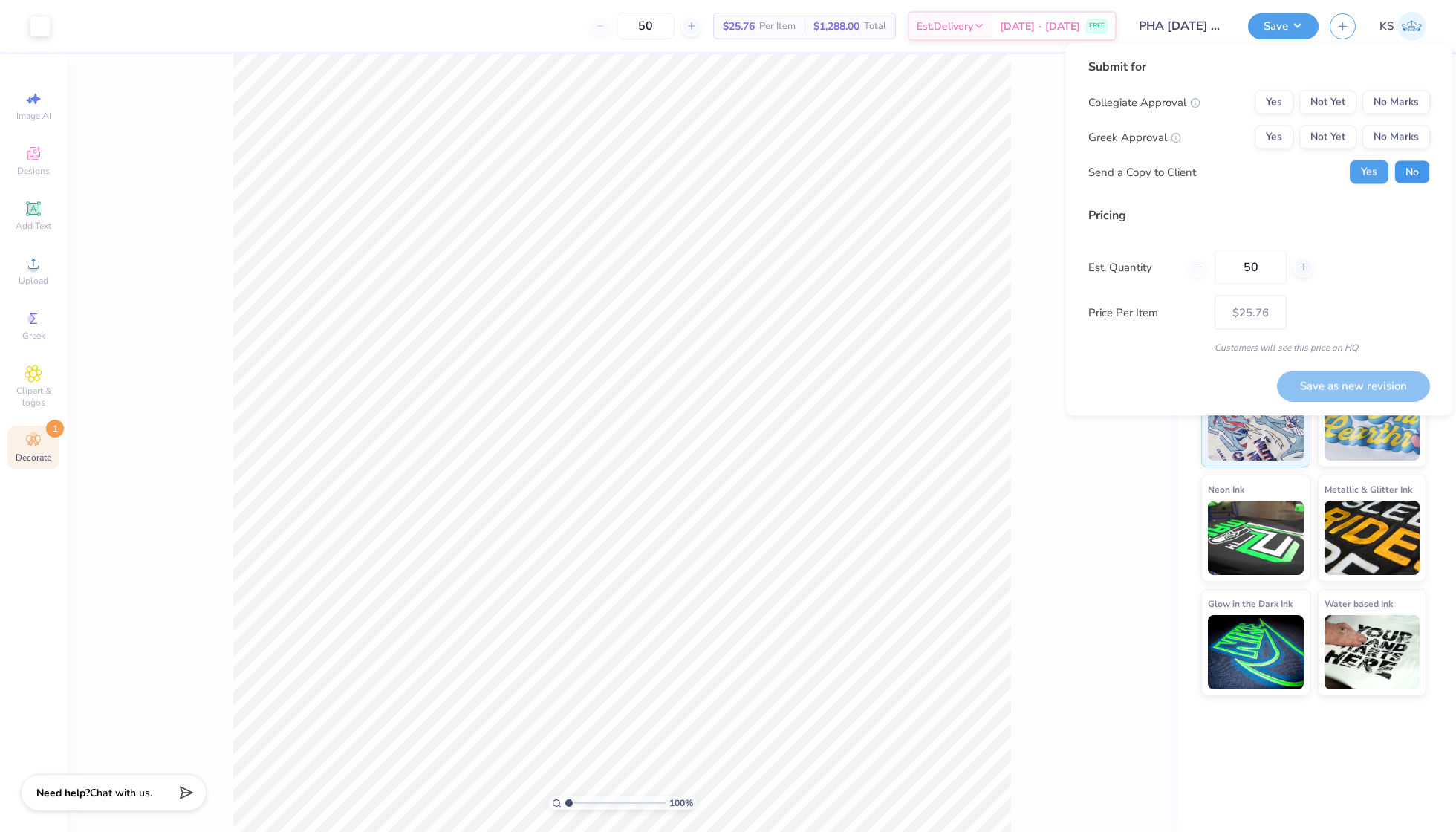
click at [1422, 172] on button "No" at bounding box center [1412, 172] width 36 height 23
click at [1276, 140] on button "Yes" at bounding box center [1273, 136] width 38 height 23
click at [1399, 97] on button "No Marks" at bounding box center [1396, 102] width 68 height 23
click at [1337, 384] on button "Save as new revision" at bounding box center [1353, 385] width 153 height 30
type input "$25.76"
